Goal: Information Seeking & Learning: Find specific fact

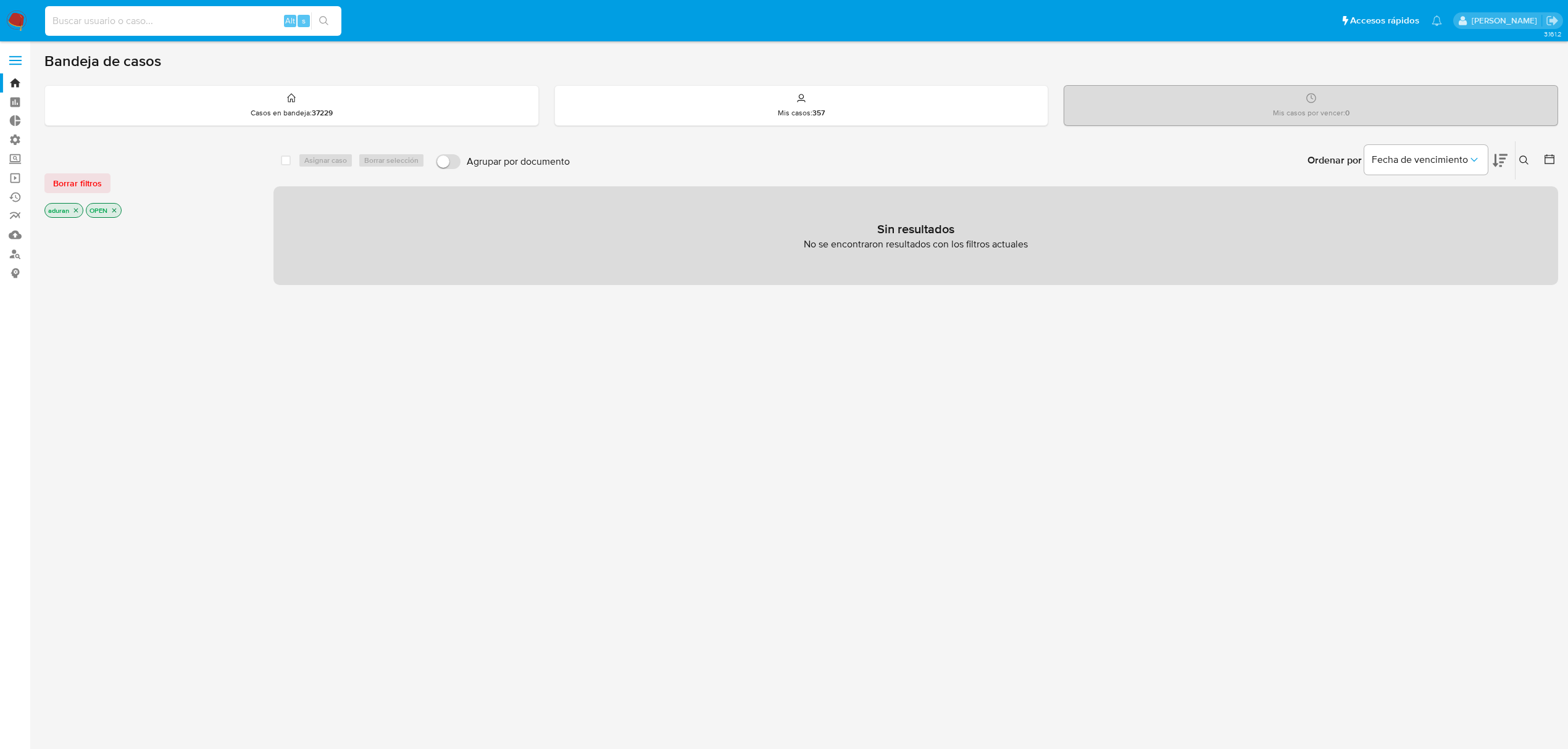
click at [258, 24] on input at bounding box center [193, 21] width 296 height 16
paste input "1077065983"
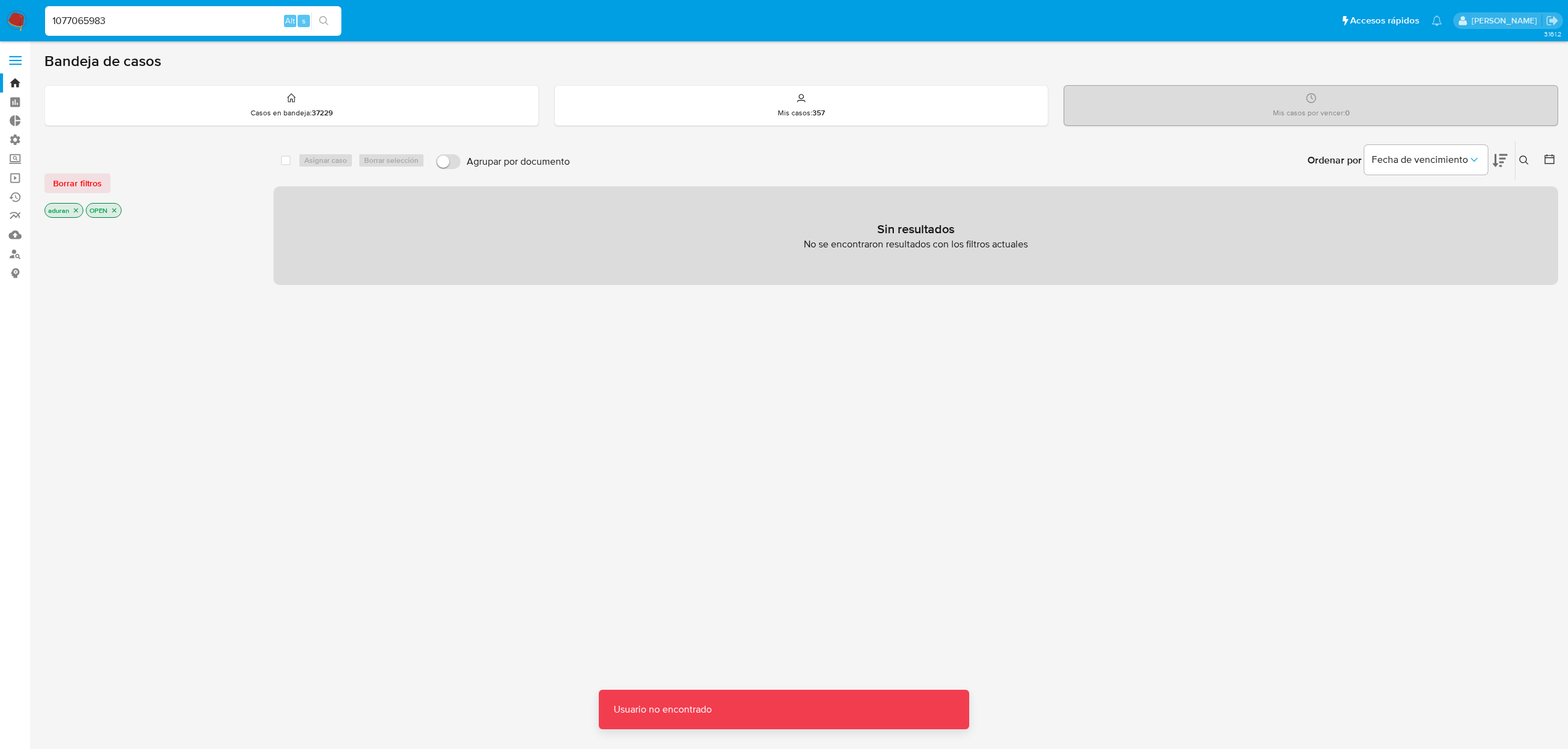
click at [258, 24] on input "1077065983" at bounding box center [193, 21] width 296 height 16
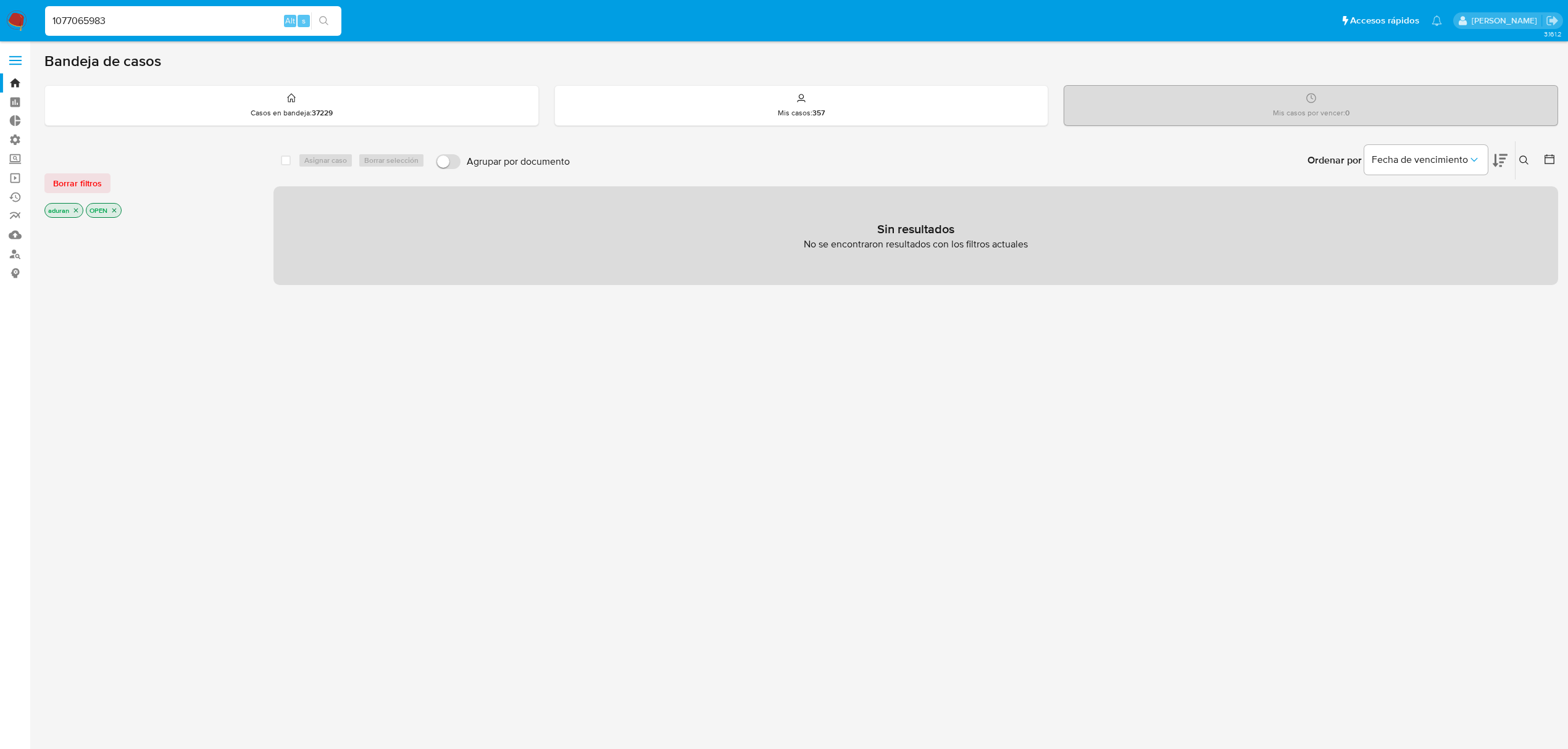
type input "1077065983"
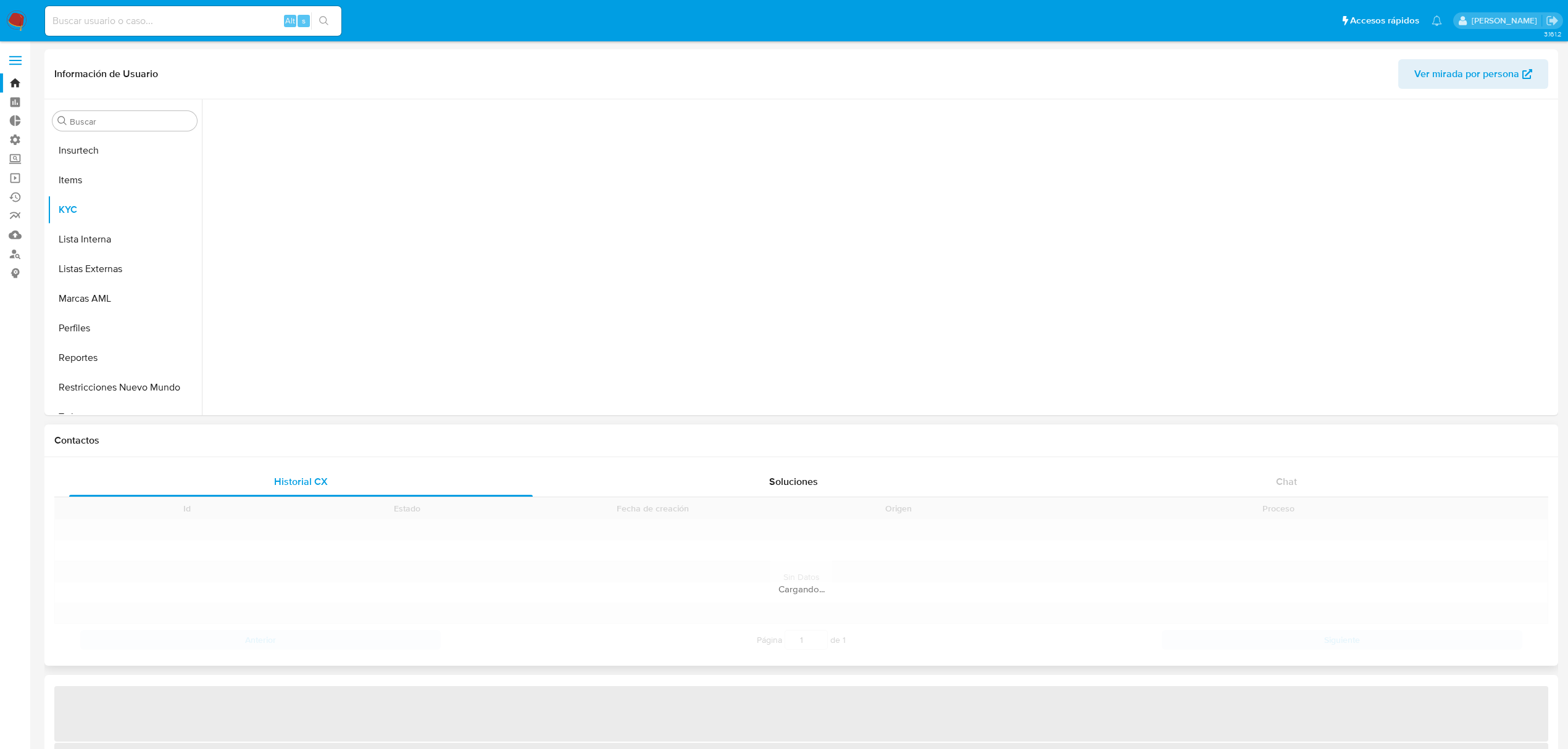
scroll to position [609, 0]
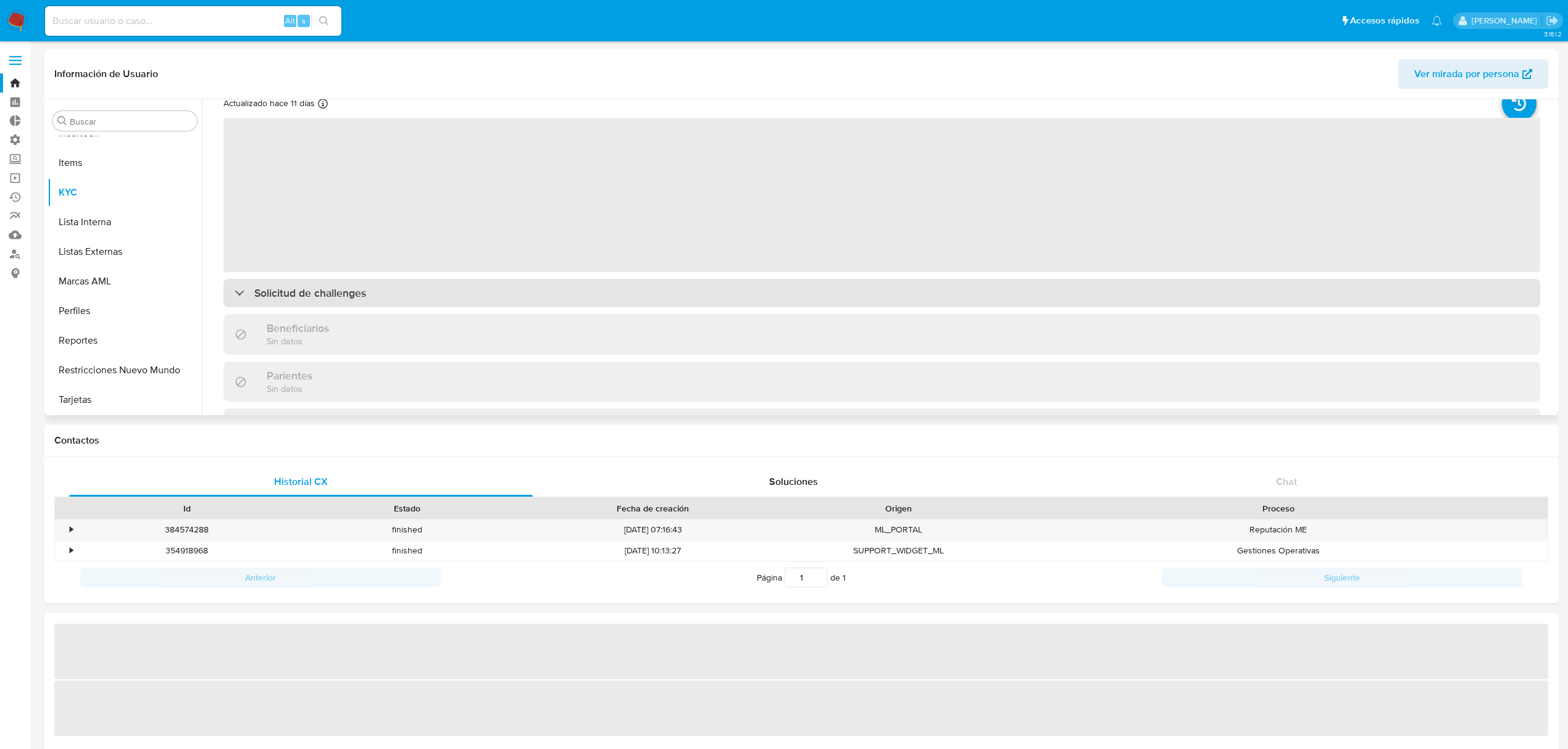
select select "10"
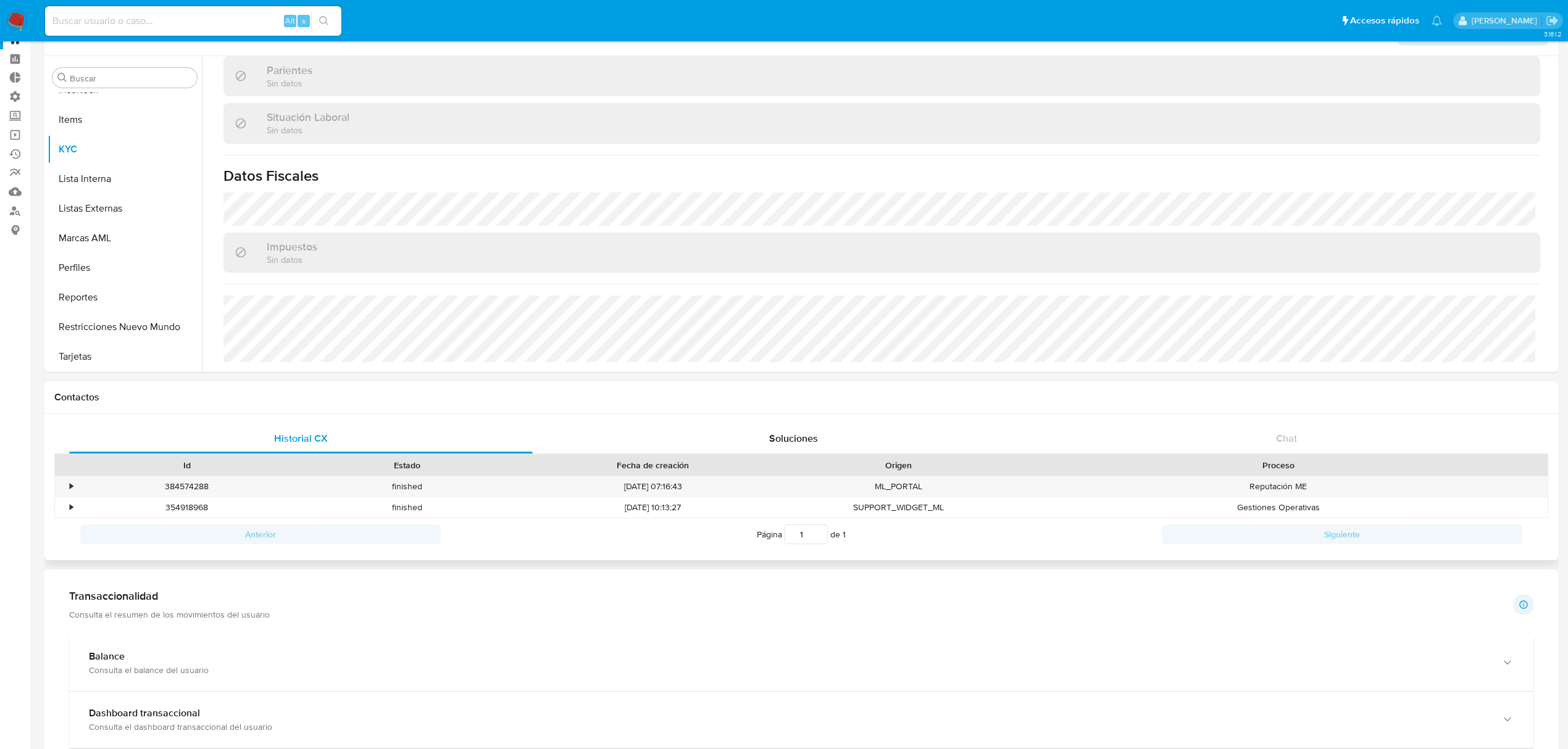
scroll to position [537, 0]
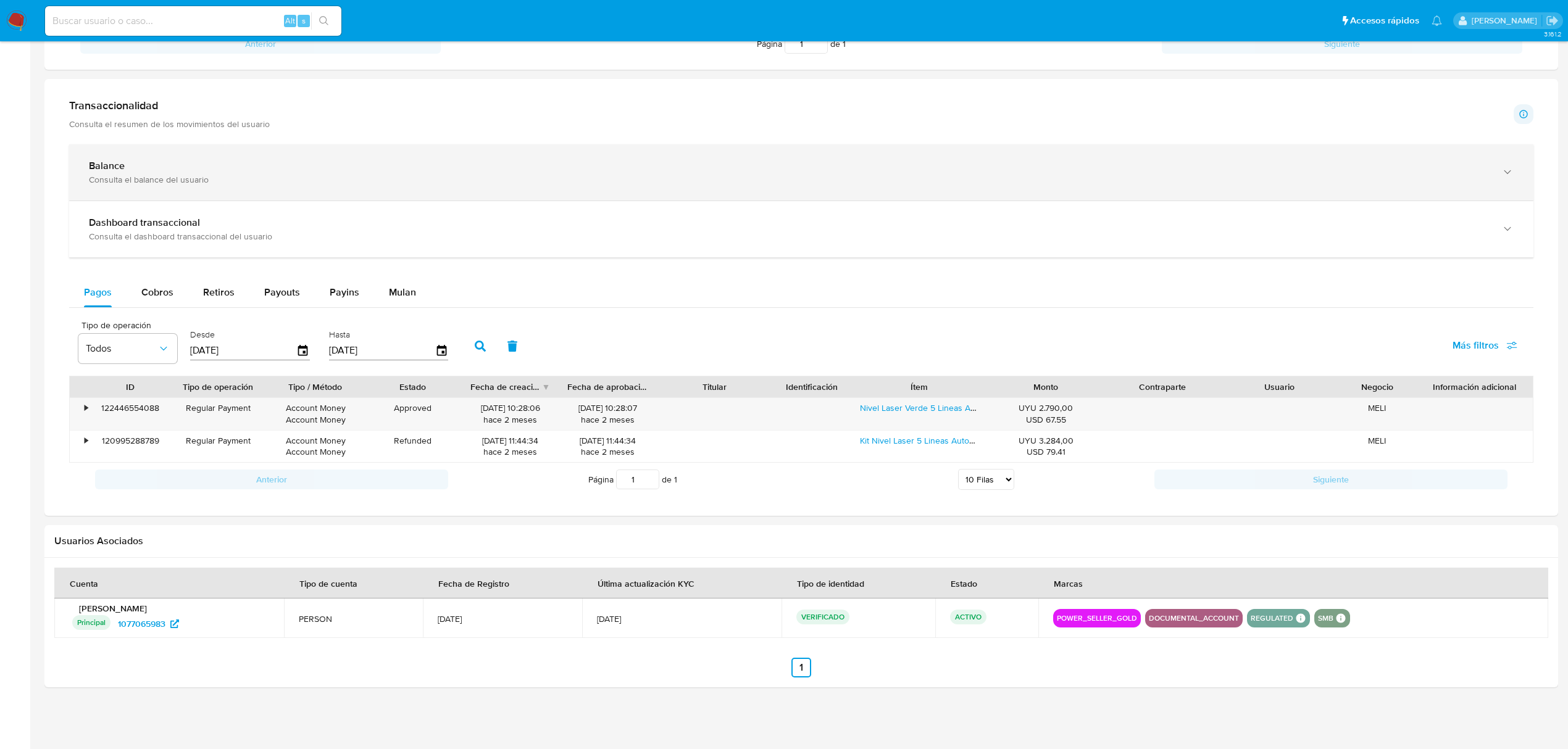
click at [213, 182] on div "Consulta el balance del usuario" at bounding box center [789, 180] width 1400 height 11
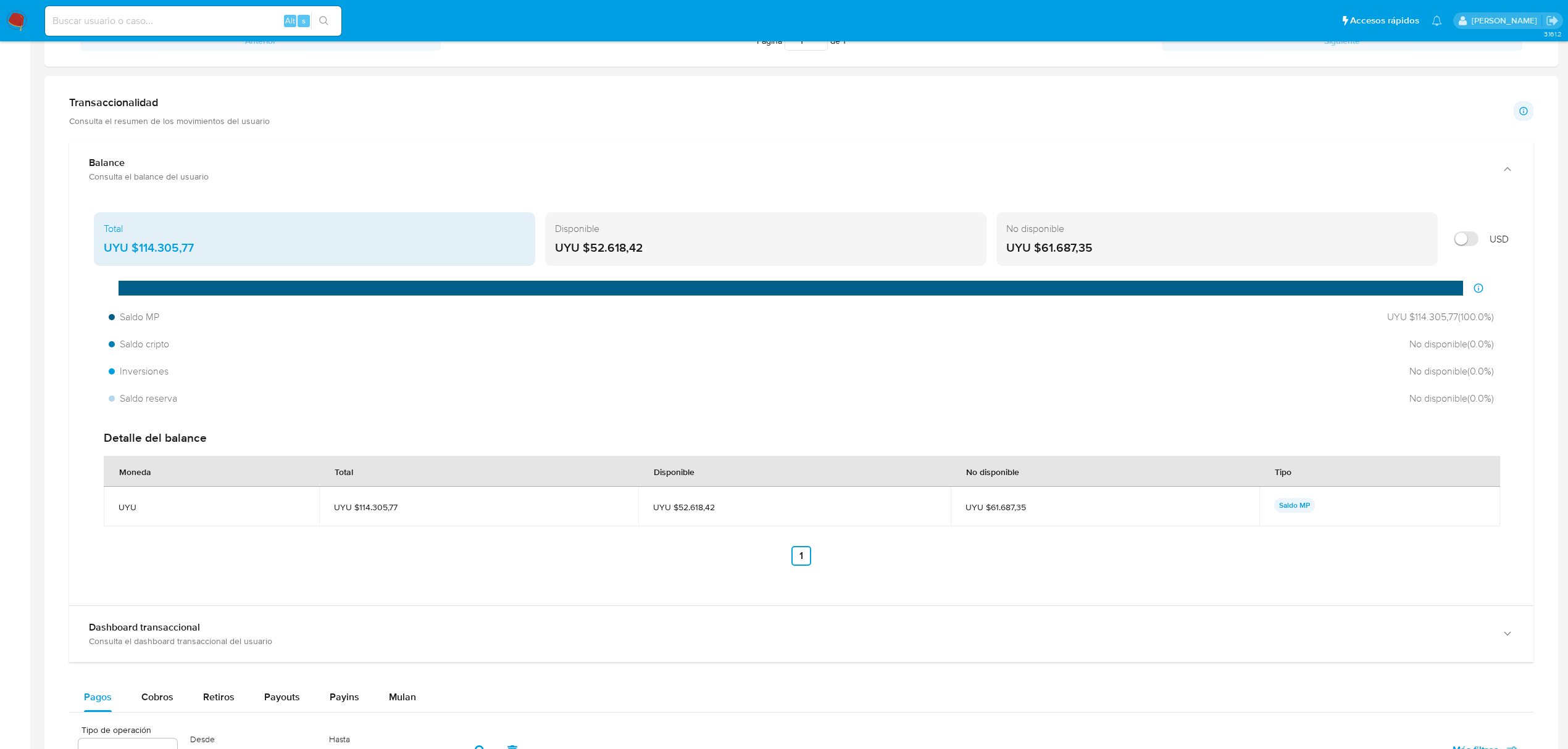
click at [1470, 242] on input "Mostrar en USD" at bounding box center [1466, 239] width 24 height 15
drag, startPoint x: 403, startPoint y: 506, endPoint x: 369, endPoint y: 512, distance: 34.5
click at [369, 512] on span "USD $2.784,55" at bounding box center [487, 507] width 282 height 11
click at [361, 508] on span "USD $2.784,55" at bounding box center [487, 507] width 282 height 11
click at [448, 514] on td "USD $2.784,55" at bounding box center [487, 506] width 312 height 39
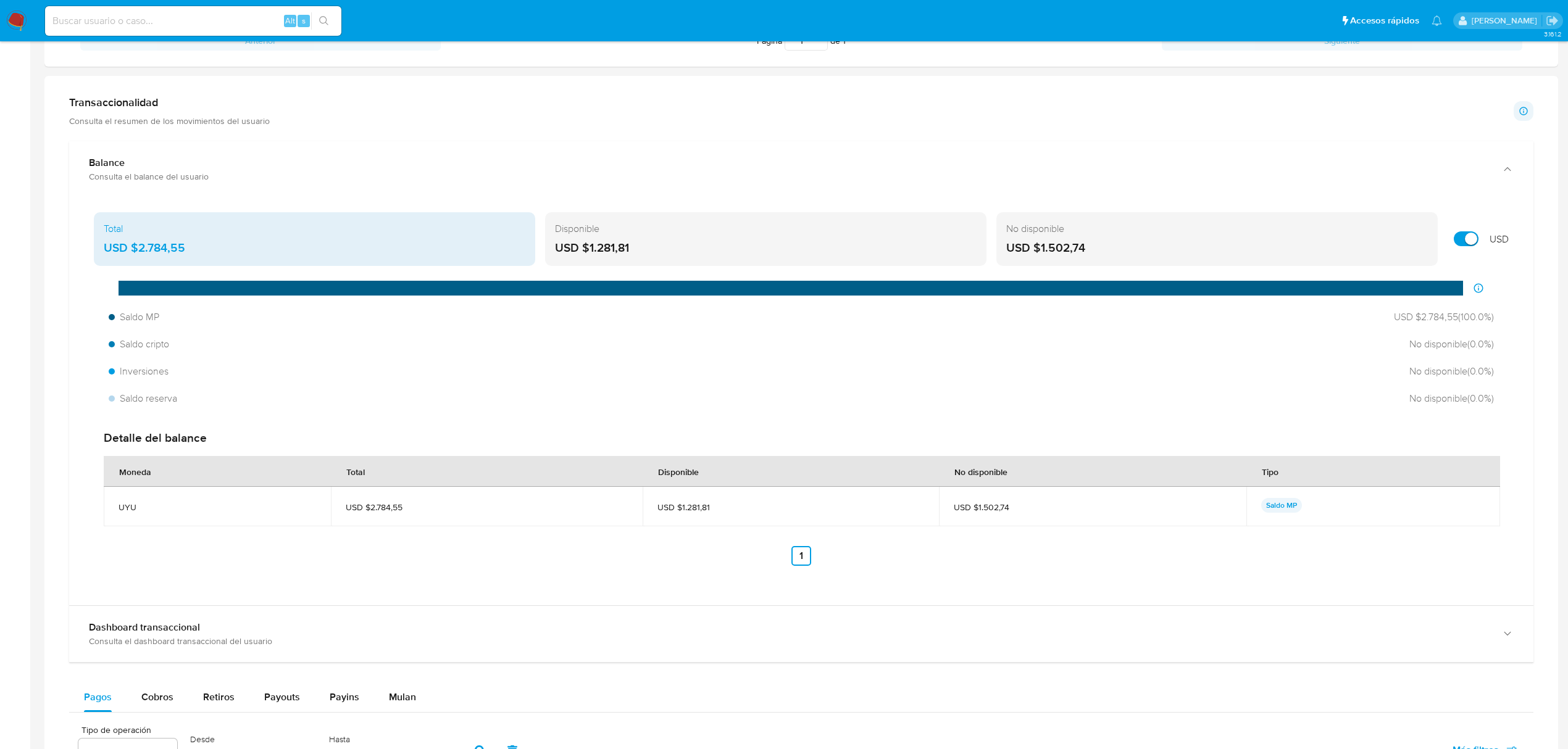
click at [1441, 235] on div "Total USD $2.784,55 Disponible USD $1.281,81 No disponible USD $1.502,74 USD" at bounding box center [801, 239] width 1415 height 54
click at [1457, 237] on input "Mostrar en USD" at bounding box center [1466, 239] width 24 height 15
drag, startPoint x: 455, startPoint y: 513, endPoint x: 358, endPoint y: 512, distance: 97.0
click at [358, 512] on span "UYU $114.305,77" at bounding box center [478, 507] width 290 height 11
click at [524, 359] on div "Saldo MP UYU $114.305,77 ( 100.0 %) Saldo cripto No disponible ( 0.0 %) Inversi…" at bounding box center [801, 358] width 1415 height 105
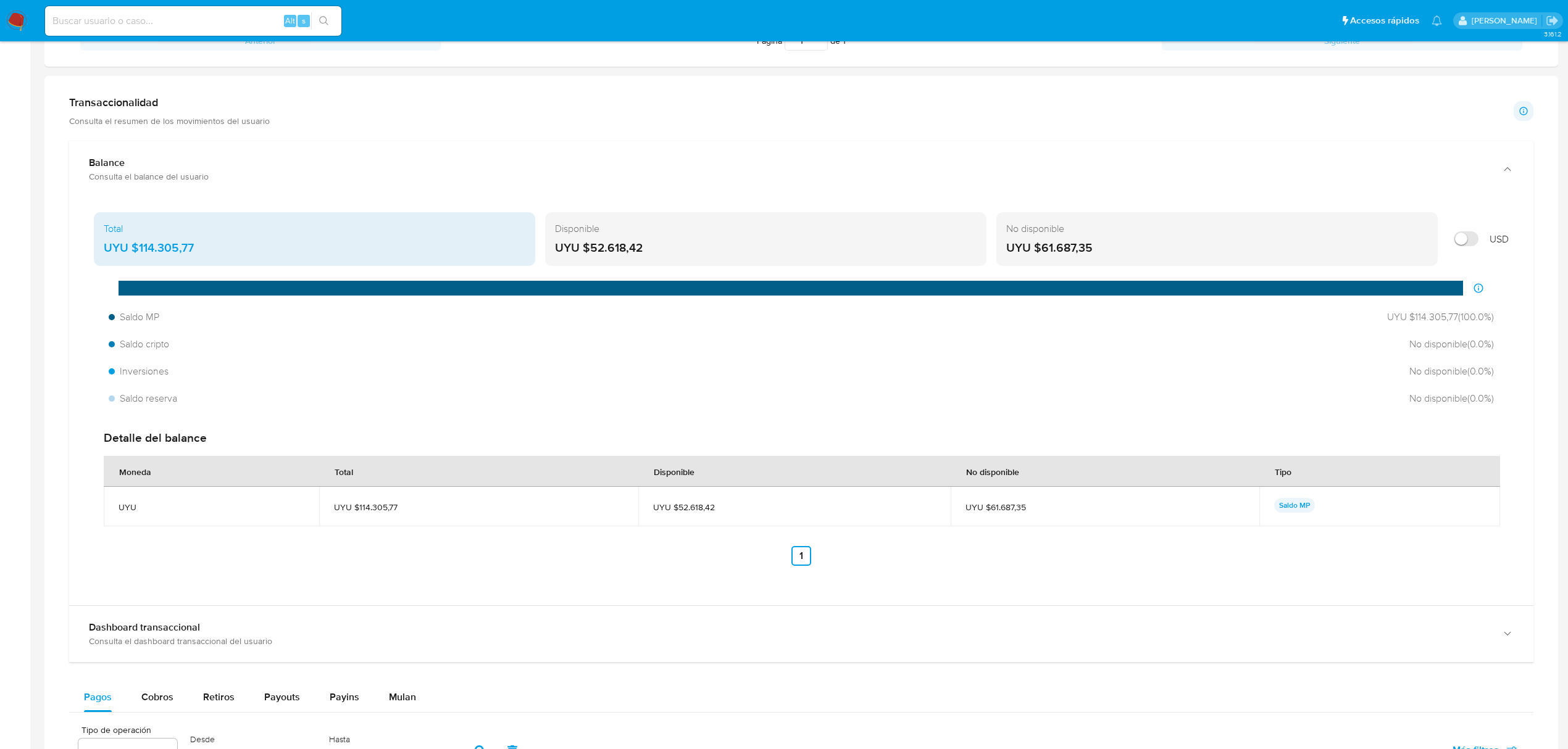
click at [1459, 237] on input "Mostrar en USD" at bounding box center [1466, 239] width 24 height 15
checkbox input "true"
drag, startPoint x: 391, startPoint y: 514, endPoint x: 361, endPoint y: 514, distance: 30.0
click at [361, 514] on td "USD $2.784,55" at bounding box center [487, 506] width 312 height 39
click at [346, 509] on span "USD $2.784,55" at bounding box center [487, 507] width 282 height 11
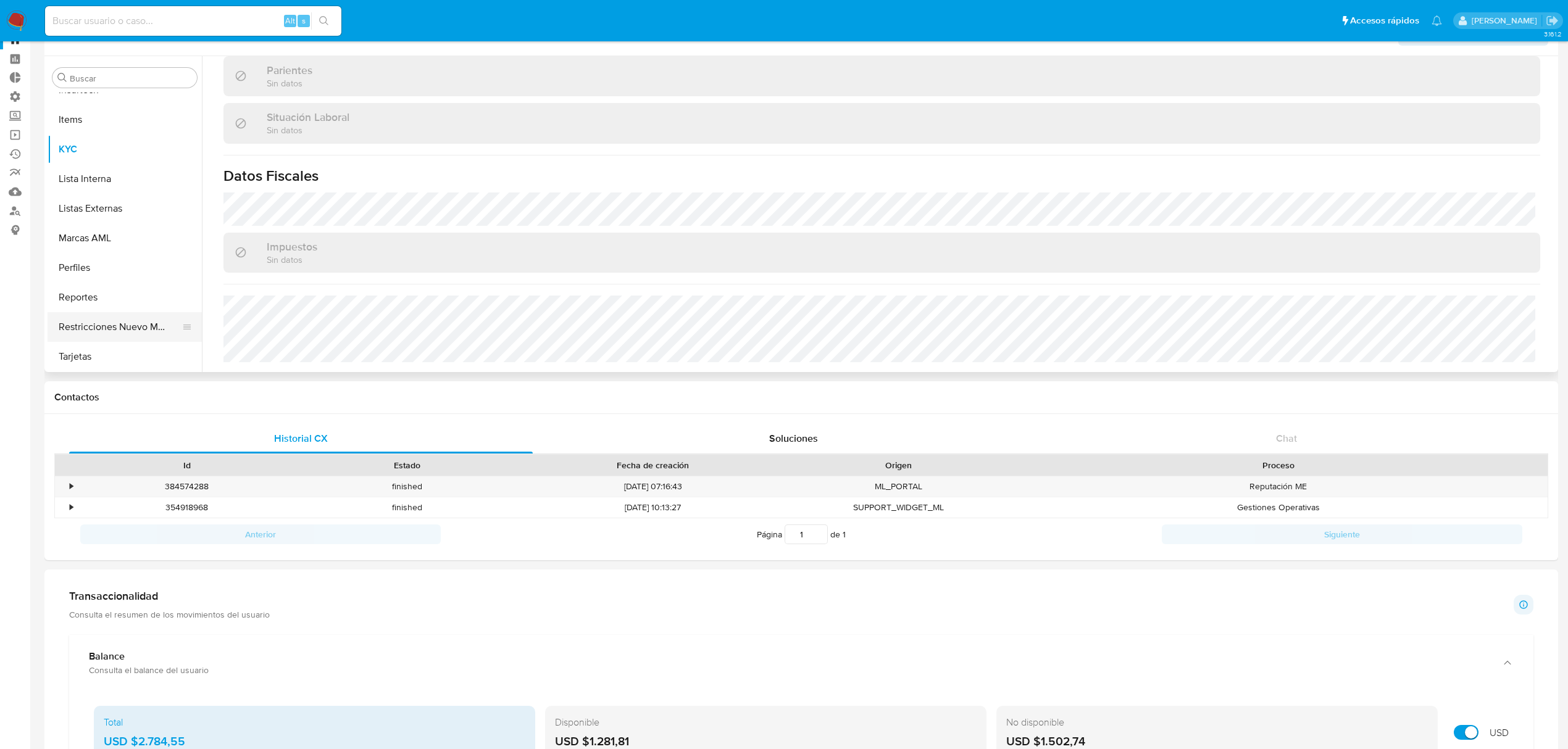
scroll to position [126, 0]
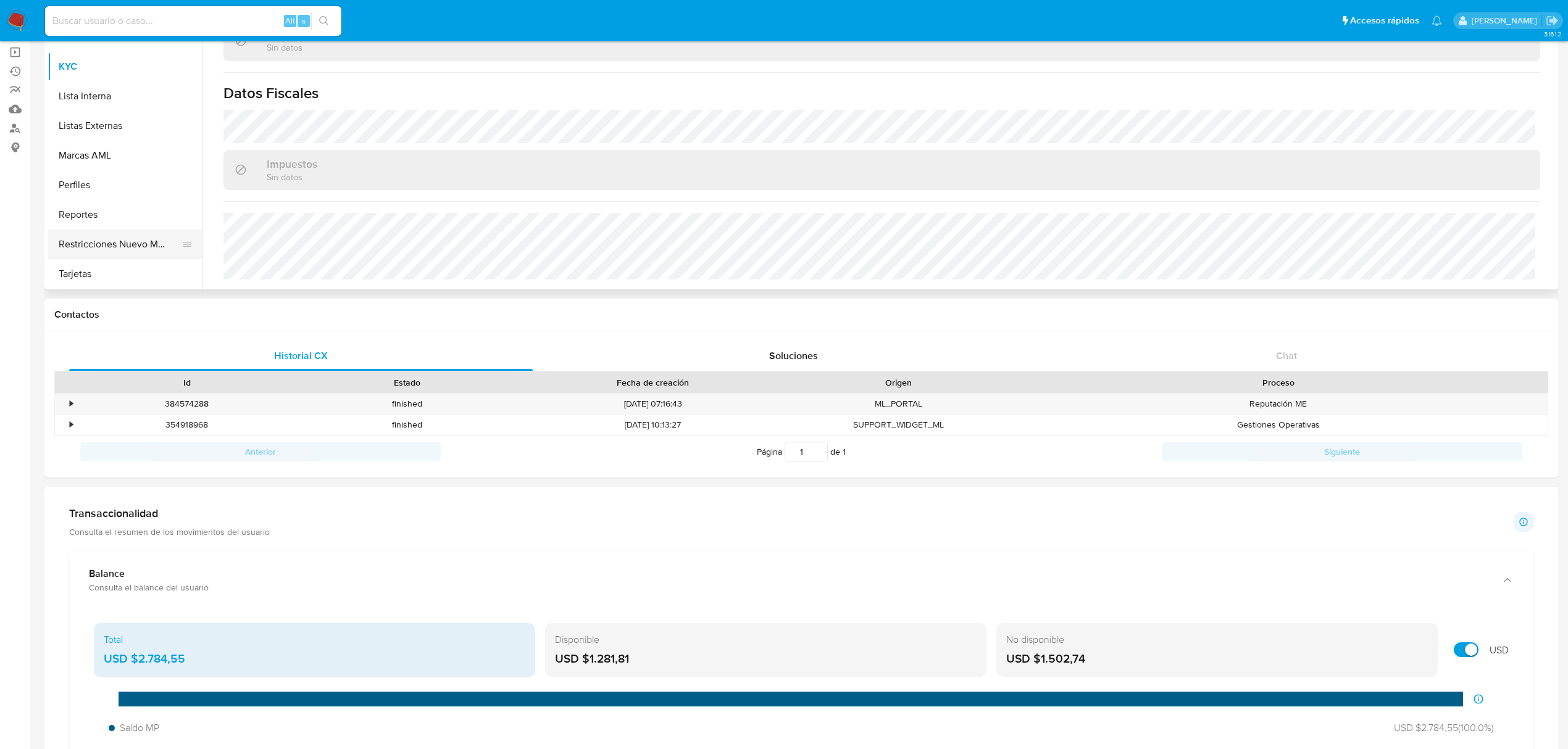
click at [124, 250] on button "Restricciones Nuevo Mundo" at bounding box center [119, 245] width 144 height 30
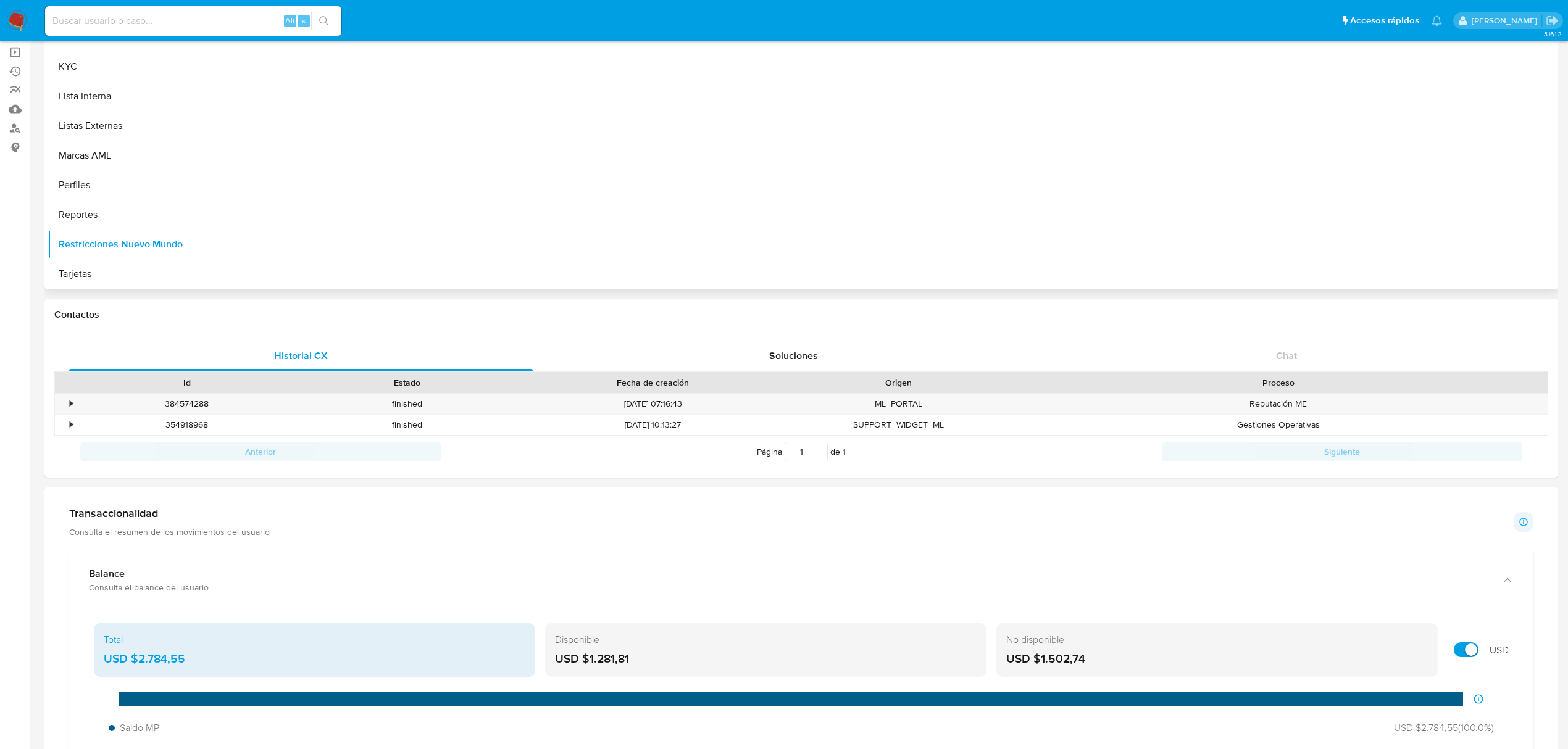
scroll to position [0, 0]
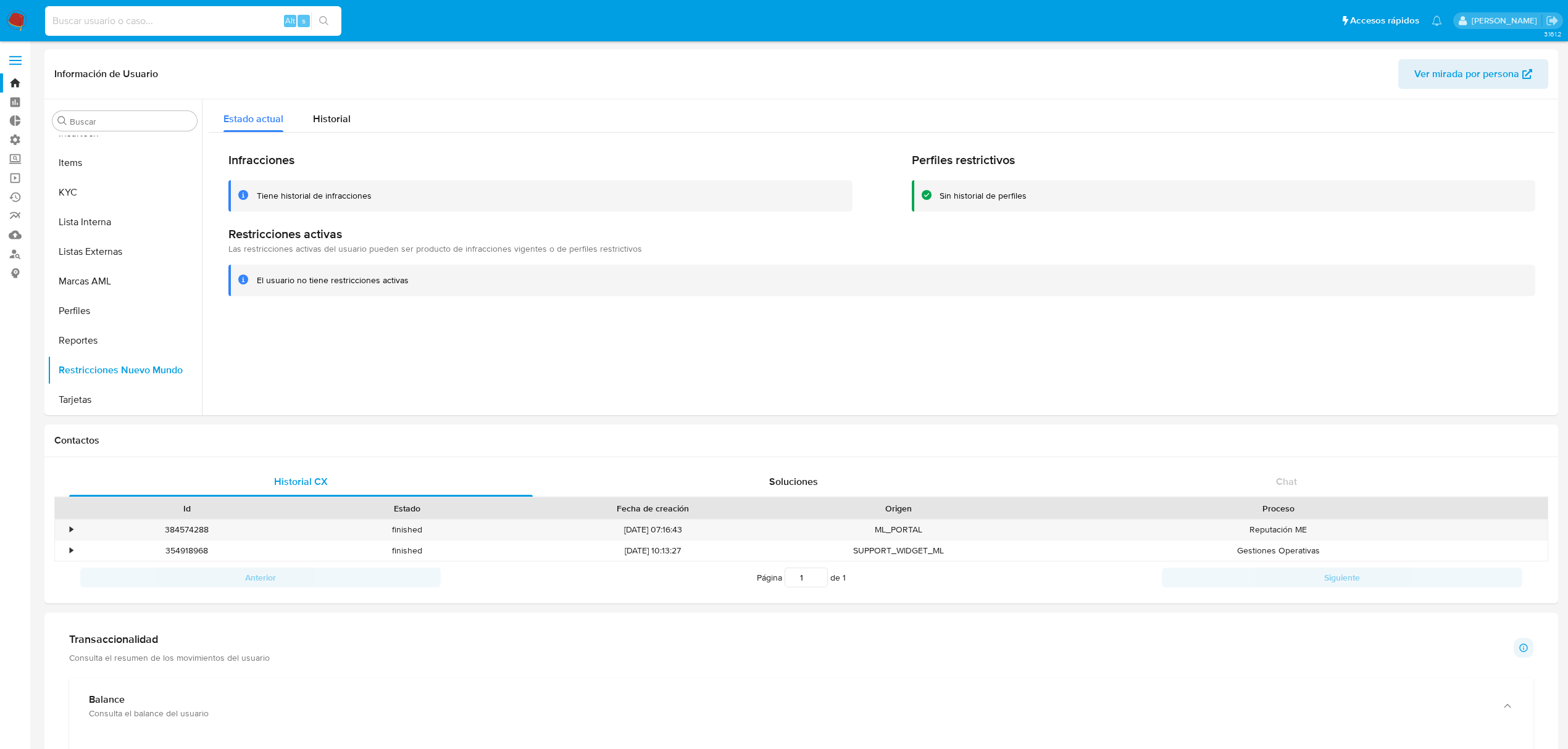
click at [220, 21] on input at bounding box center [193, 21] width 296 height 16
paste input "594776009"
type input "594776009"
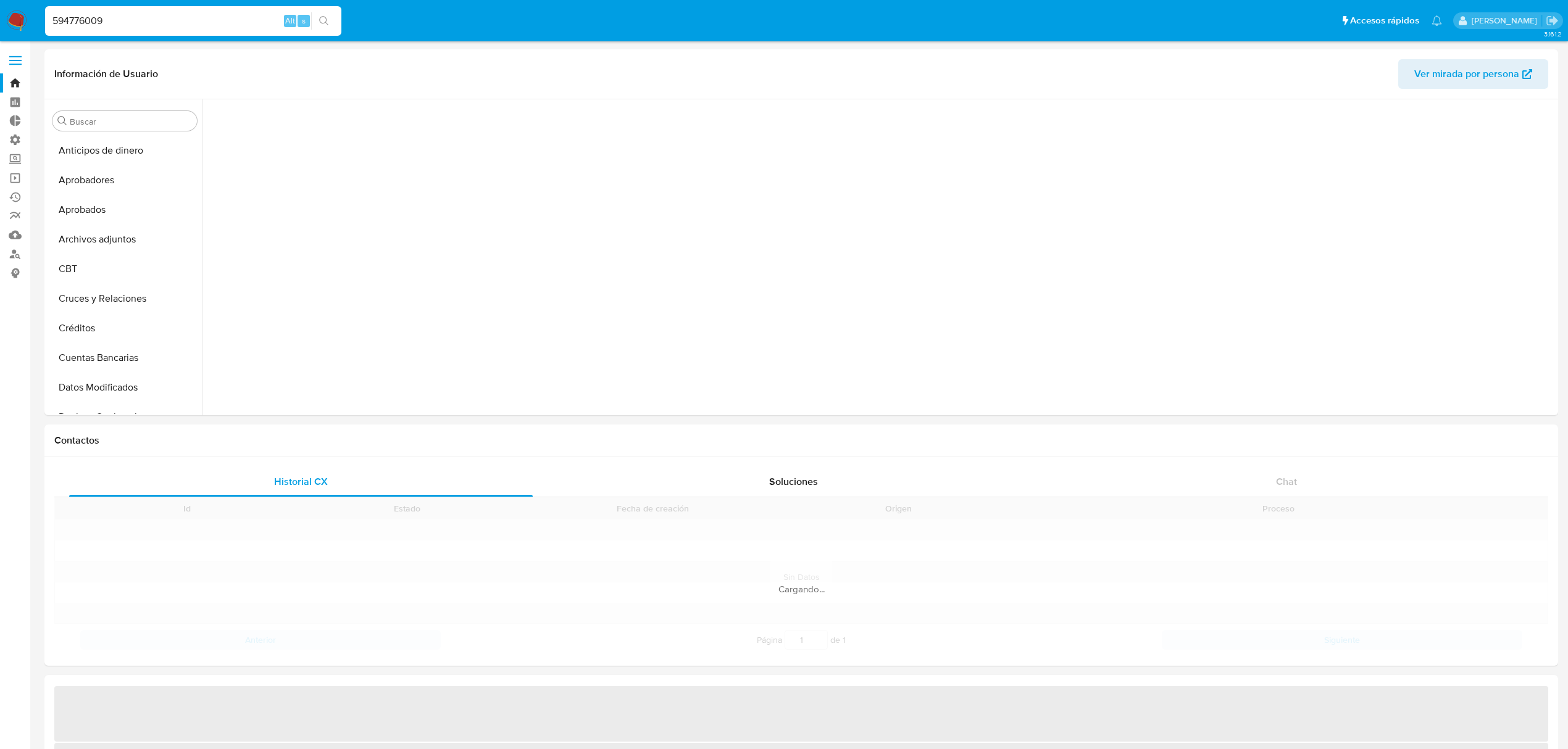
scroll to position [609, 0]
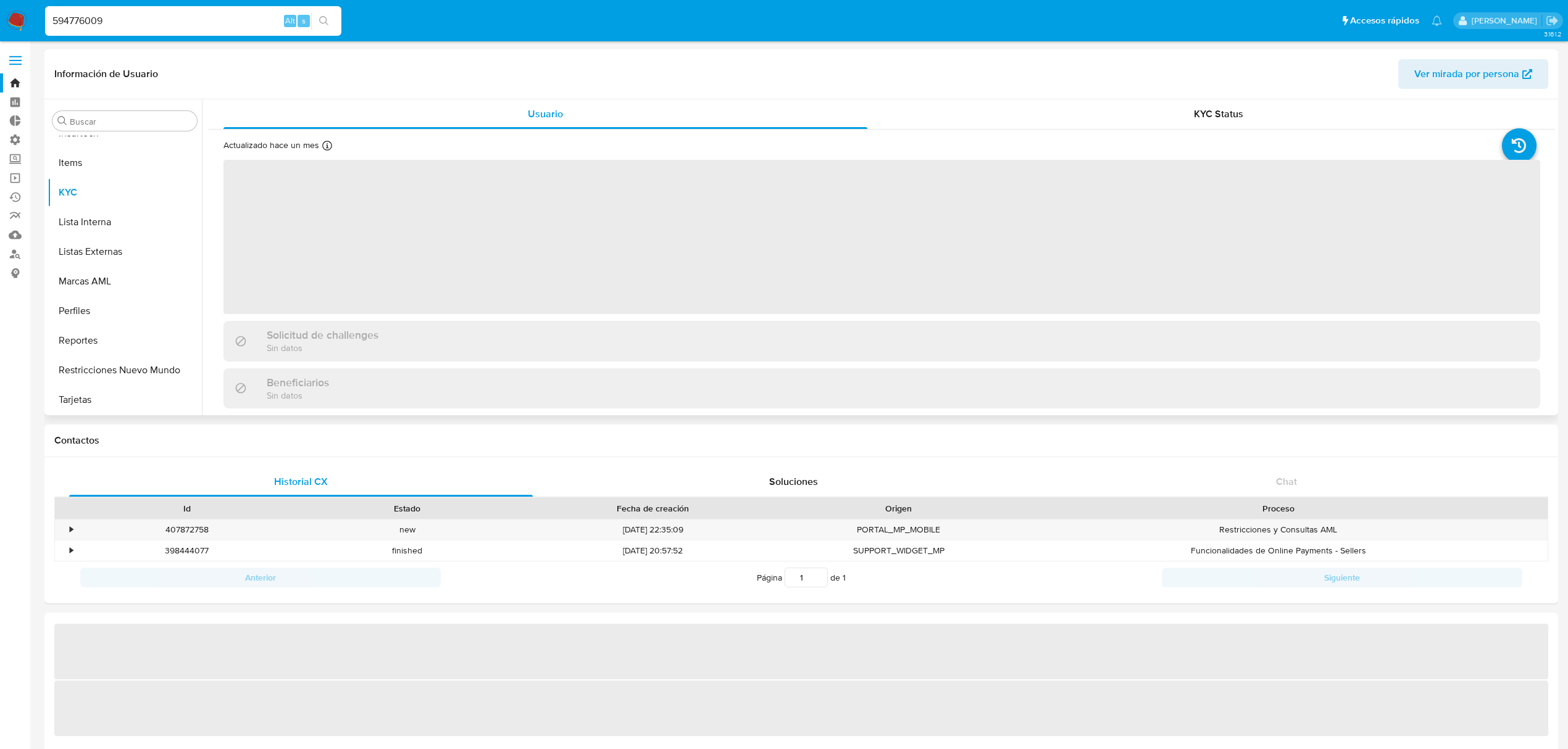
select select "10"
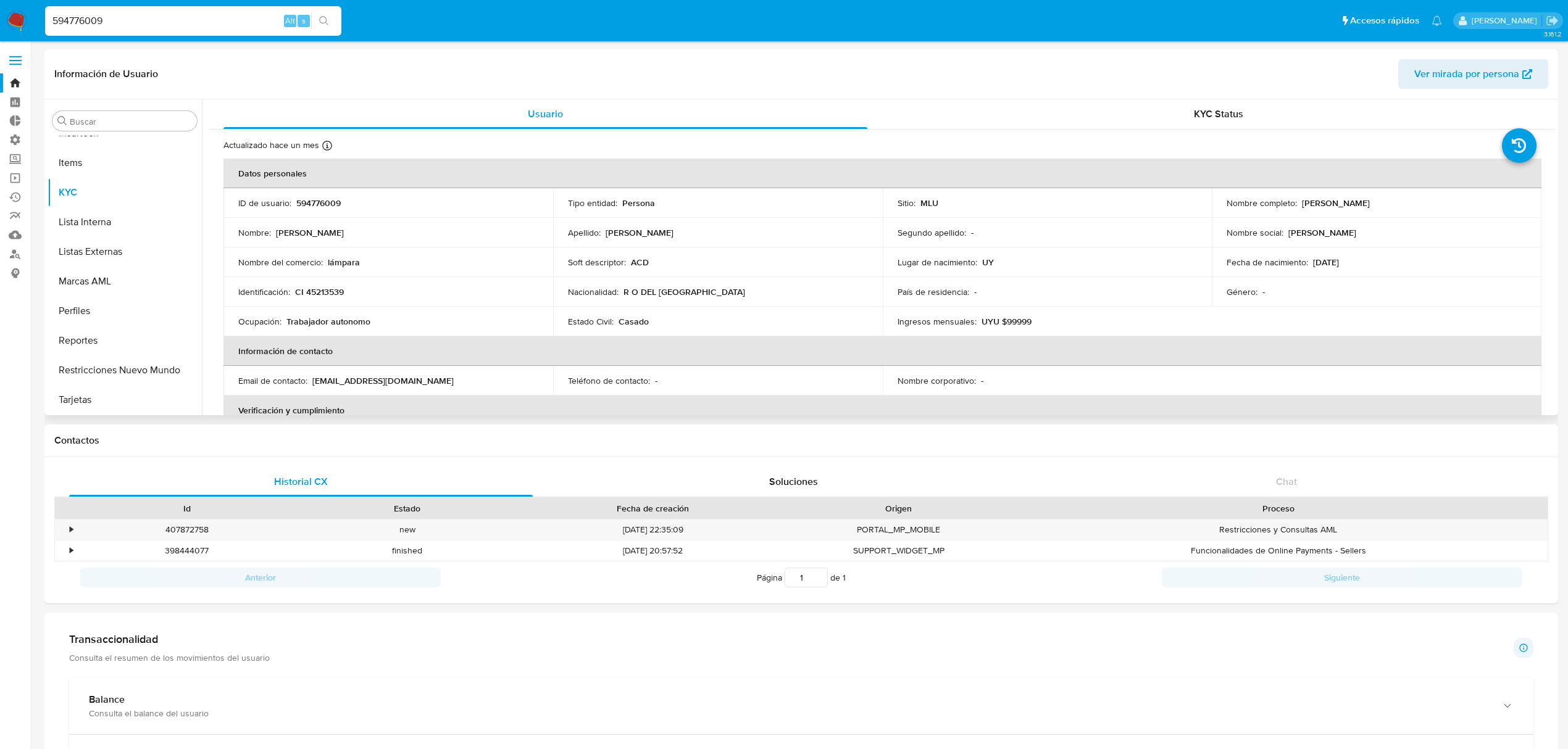
click at [344, 268] on td "Nombre del comercio : lámpara" at bounding box center [389, 262] width 330 height 30
click at [334, 262] on p "lámpara" at bounding box center [343, 262] width 32 height 11
copy p "lámpara"
click at [132, 367] on button "Restricciones Nuevo Mundo" at bounding box center [119, 370] width 144 height 30
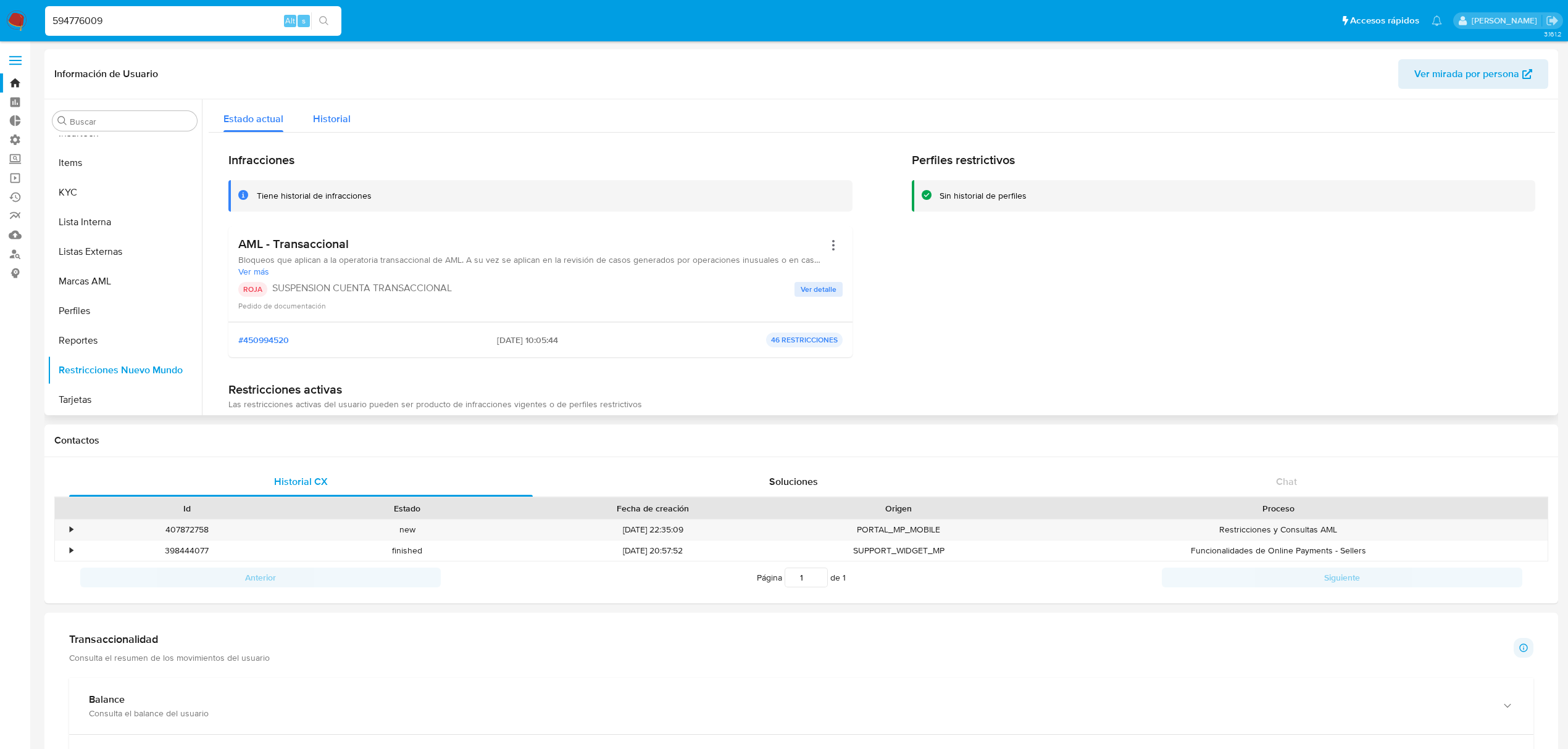
click at [334, 113] on span "Historial" at bounding box center [332, 119] width 38 height 14
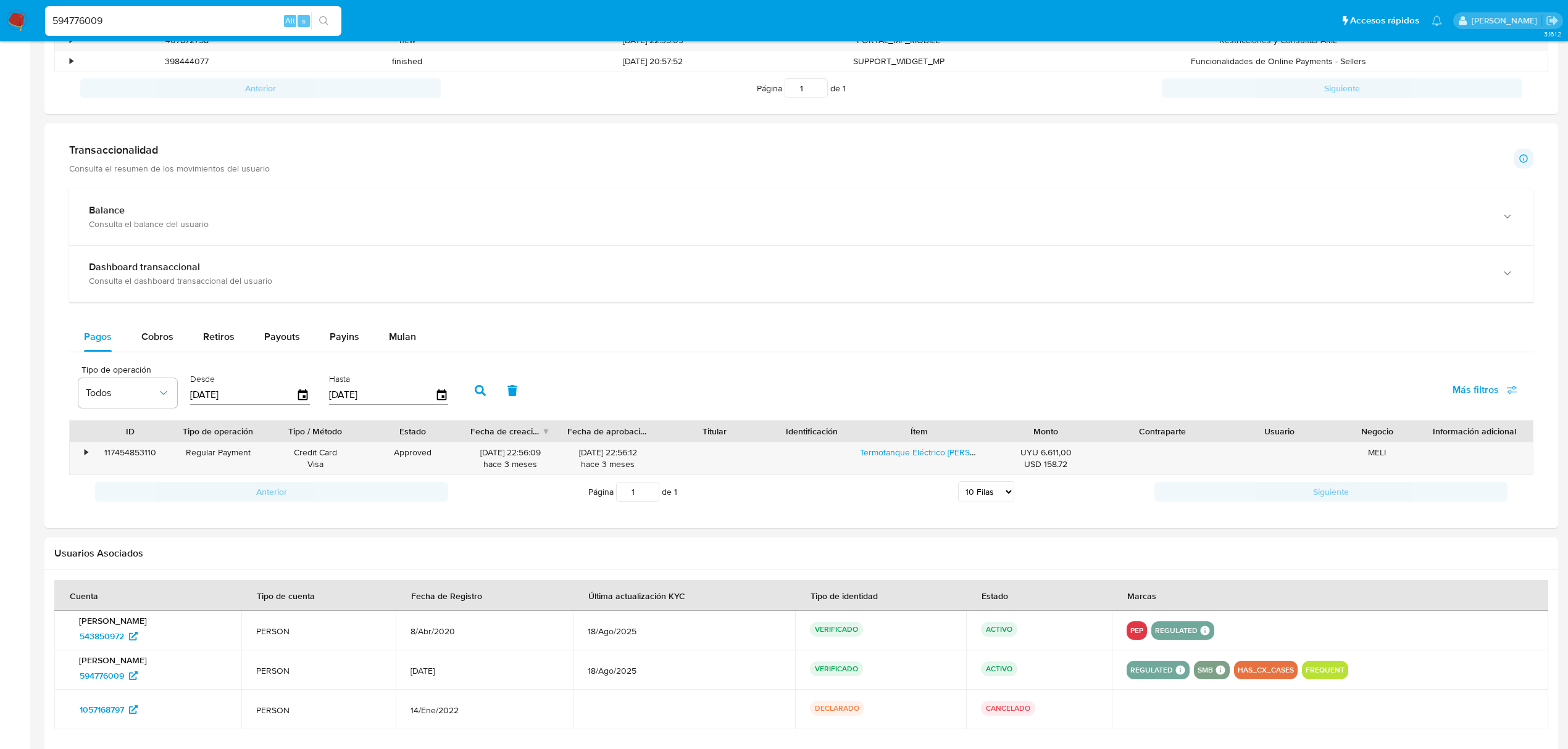
scroll to position [584, 0]
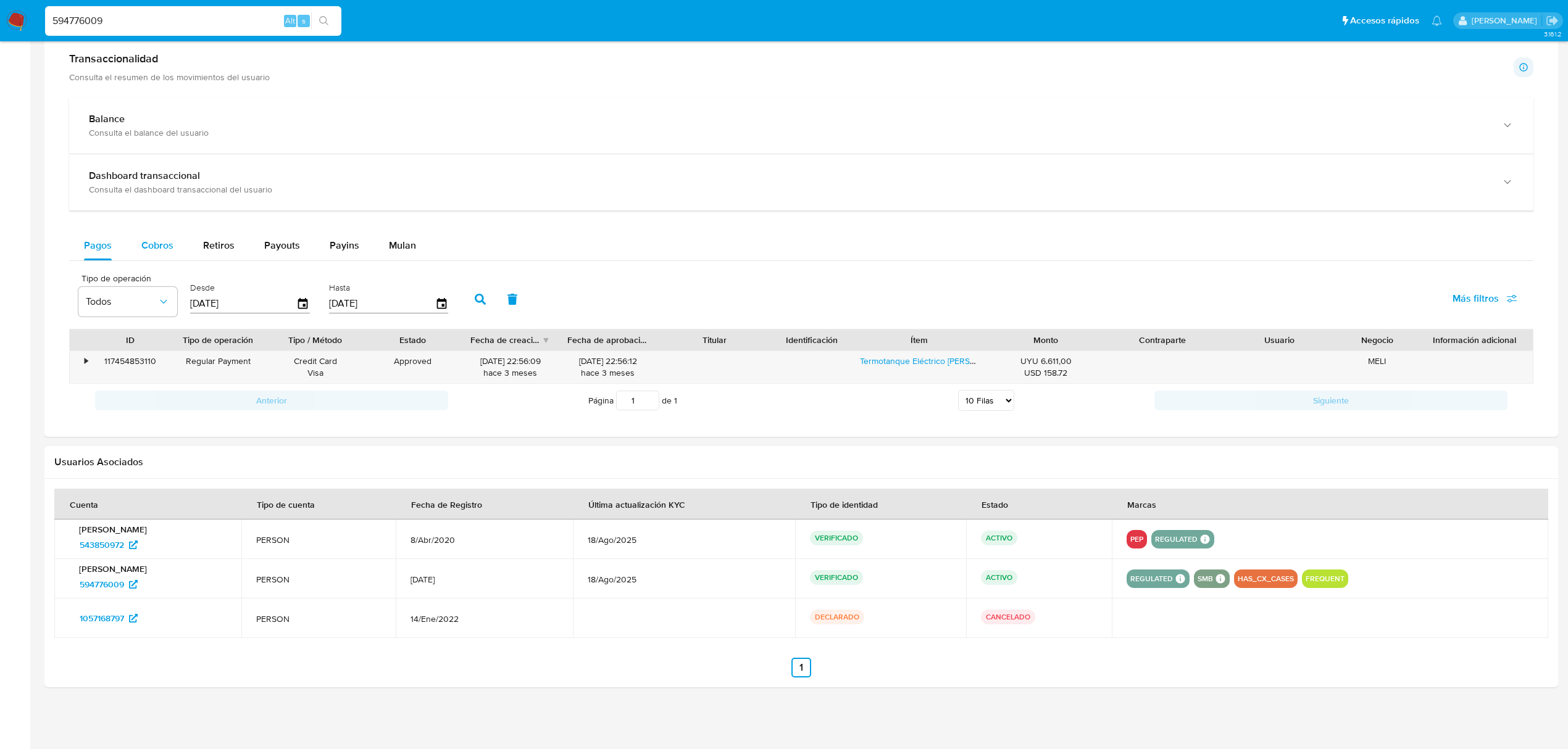
click at [167, 243] on span "Cobros" at bounding box center [157, 245] width 32 height 14
select select "10"
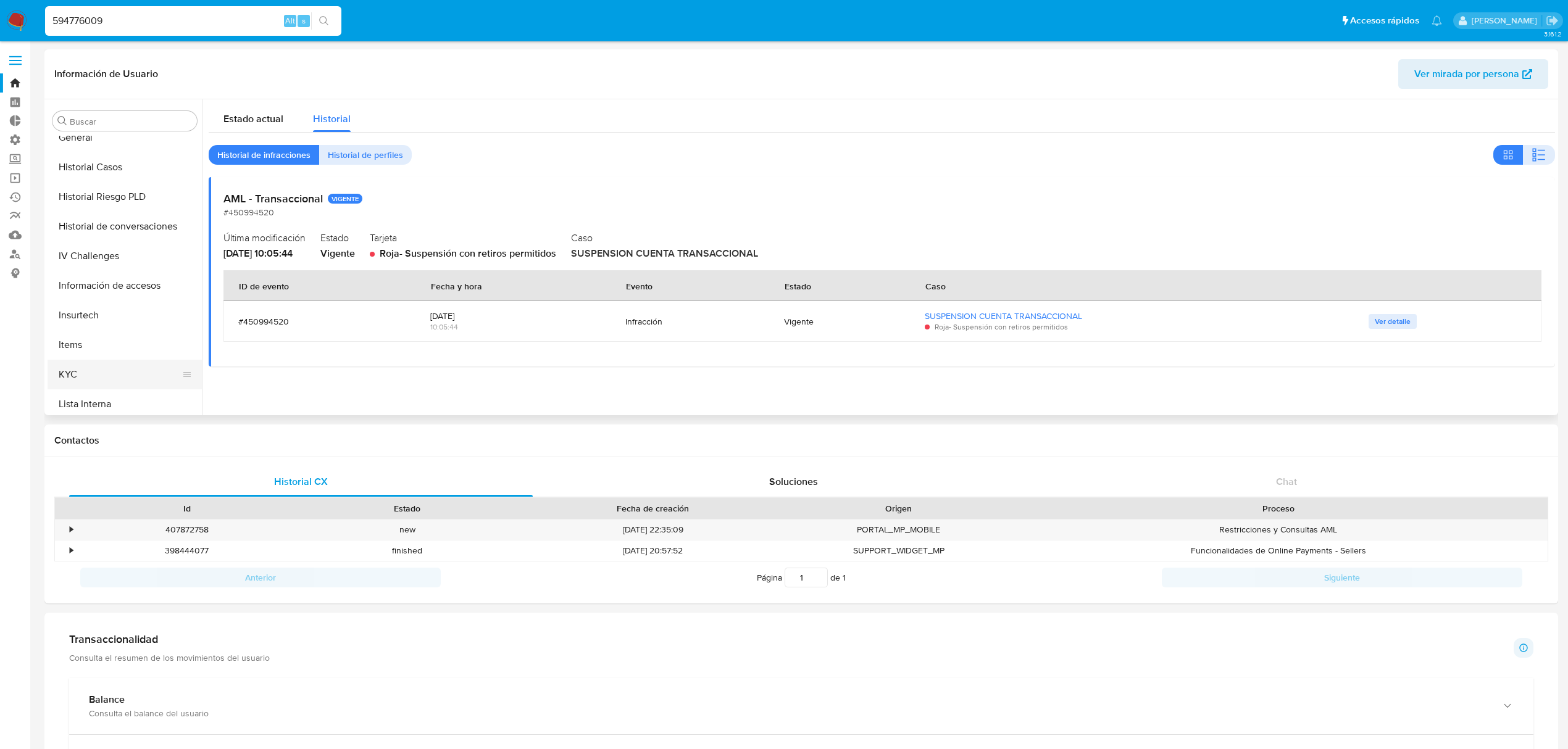
scroll to position [445, 0]
click at [84, 355] on button "KYC" at bounding box center [119, 357] width 144 height 30
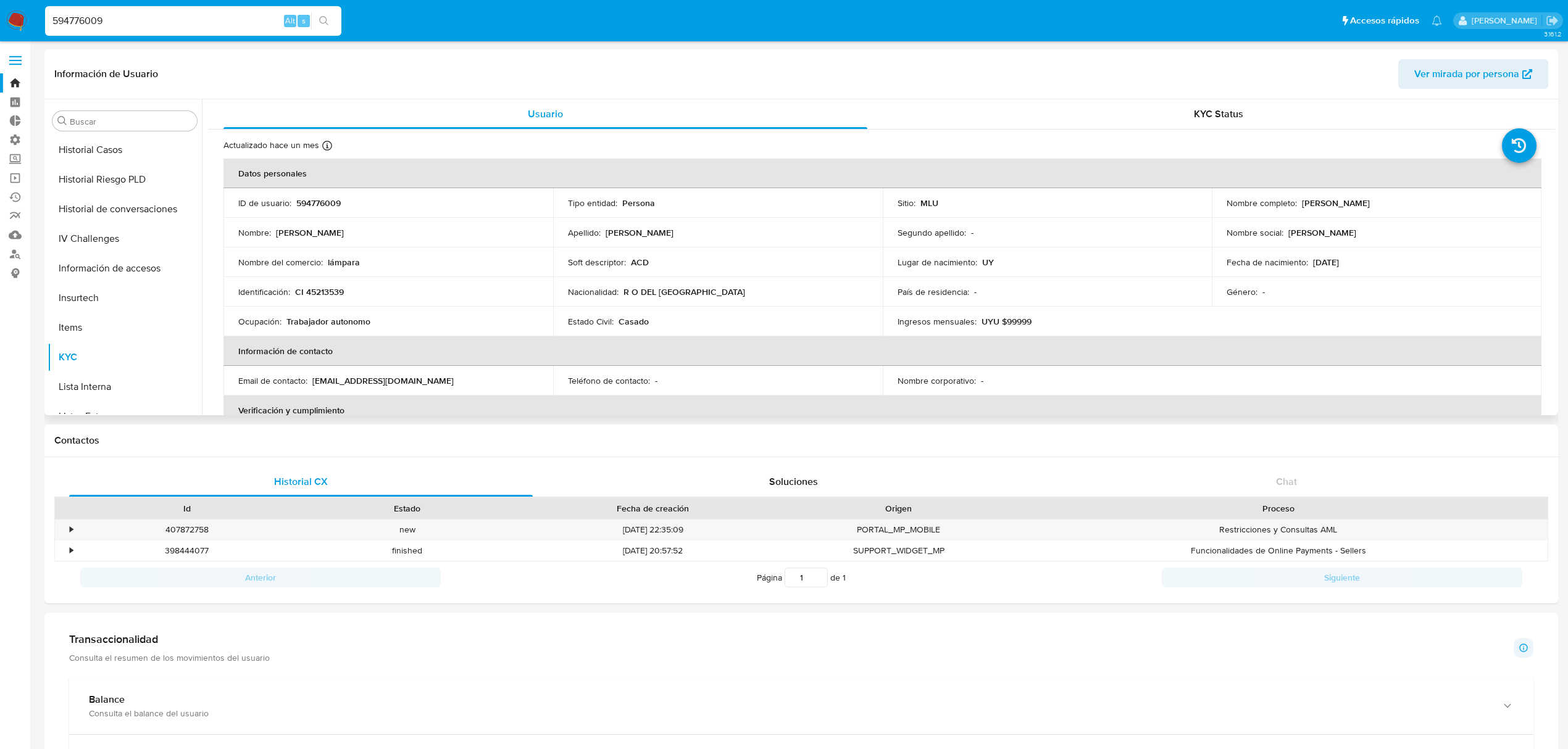
click at [326, 206] on p "594776009" at bounding box center [319, 203] width 45 height 11
copy p "594776009"
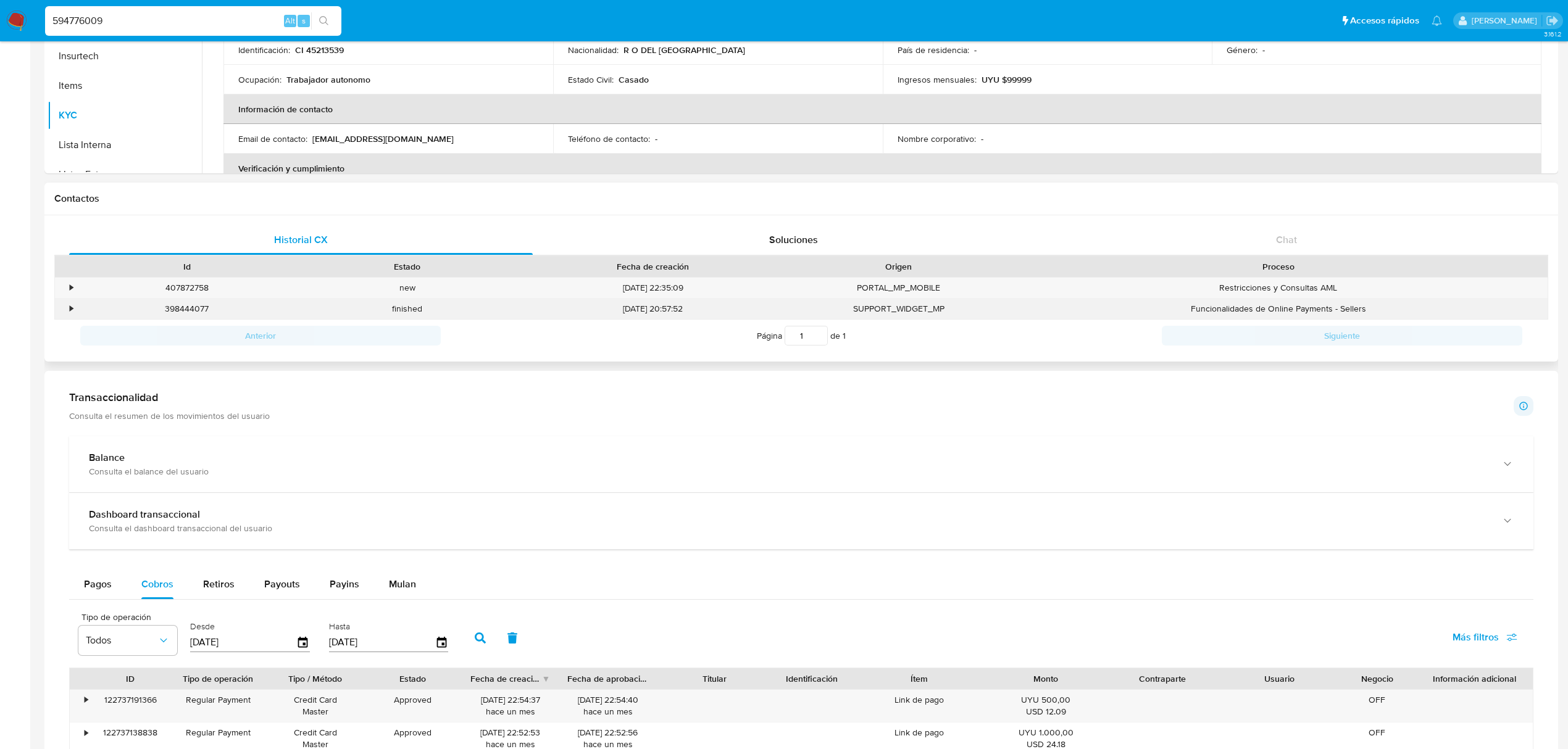
scroll to position [224, 0]
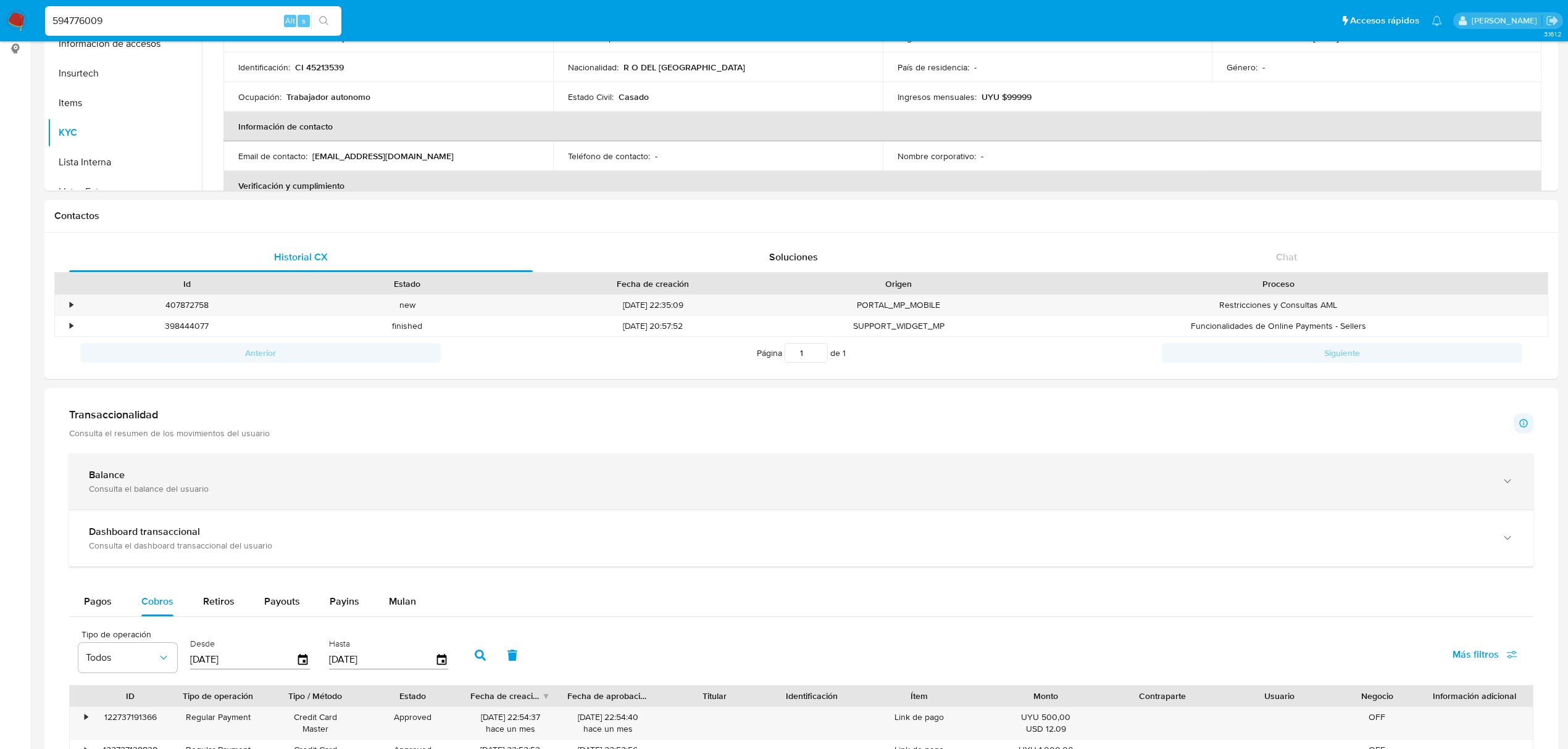
click at [159, 472] on div "Balance" at bounding box center [789, 475] width 1400 height 12
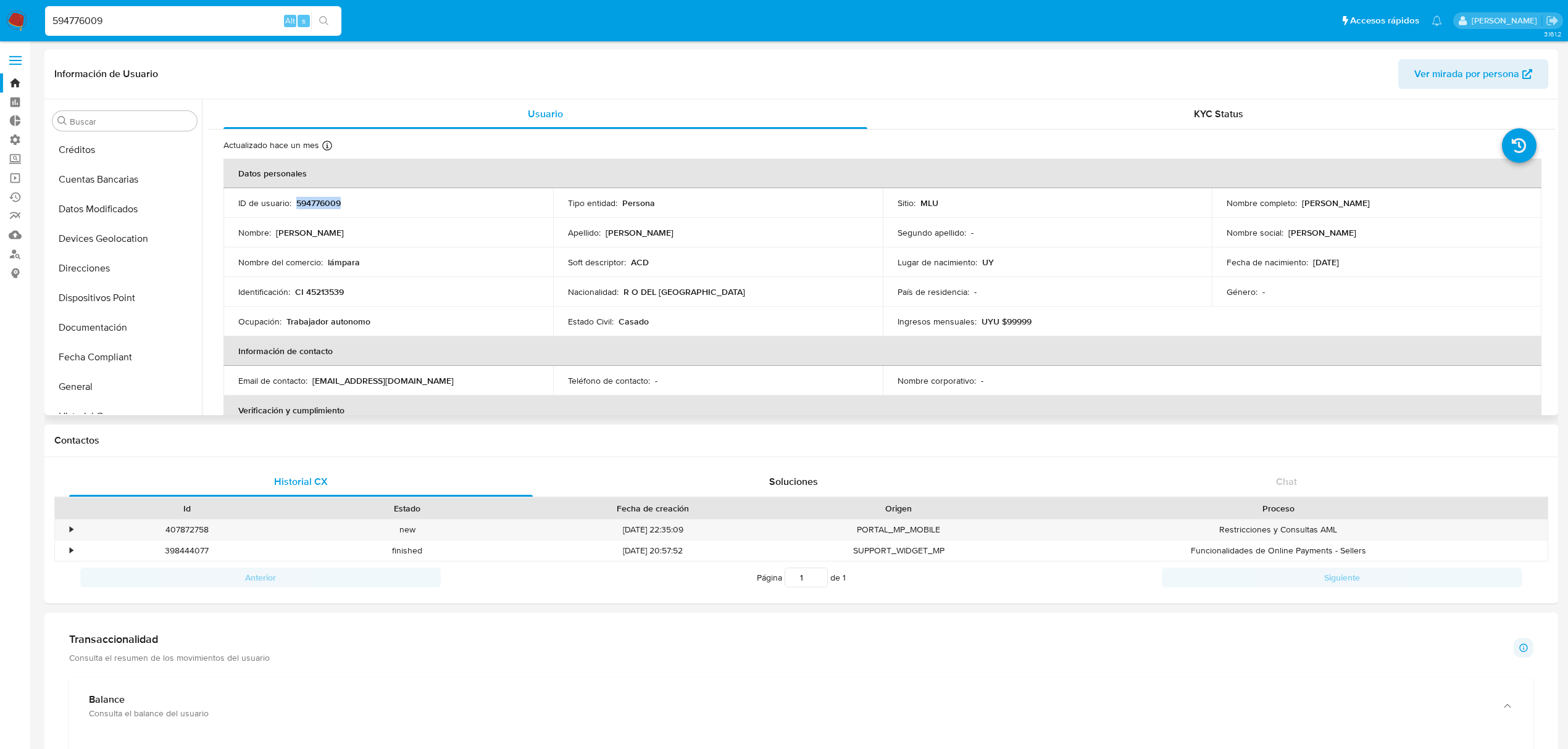
scroll to position [280, 0]
click at [104, 292] on button "General" at bounding box center [119, 285] width 144 height 30
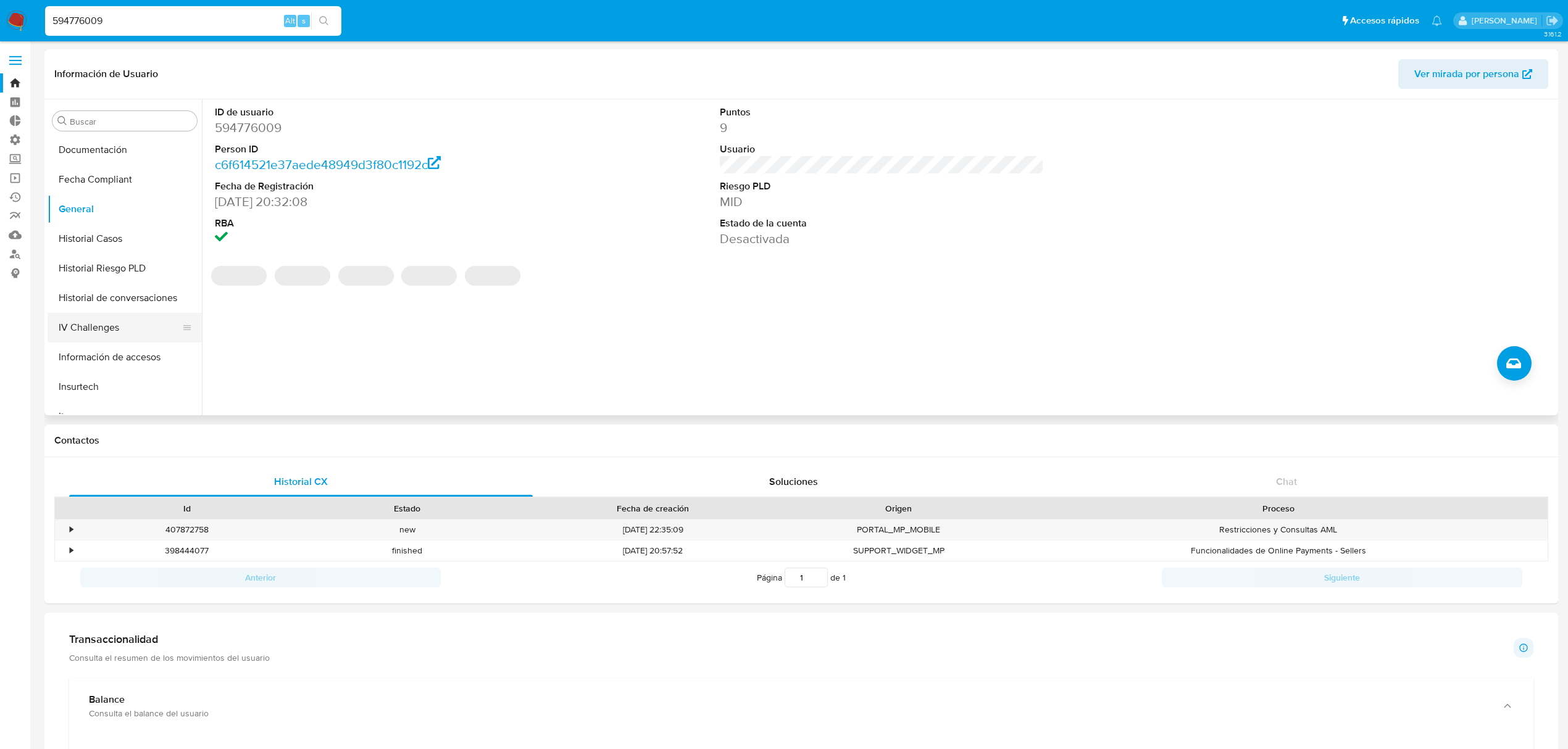
scroll to position [445, 0]
click at [86, 356] on button "KYC" at bounding box center [119, 357] width 144 height 30
